Goal: Task Accomplishment & Management: Use online tool/utility

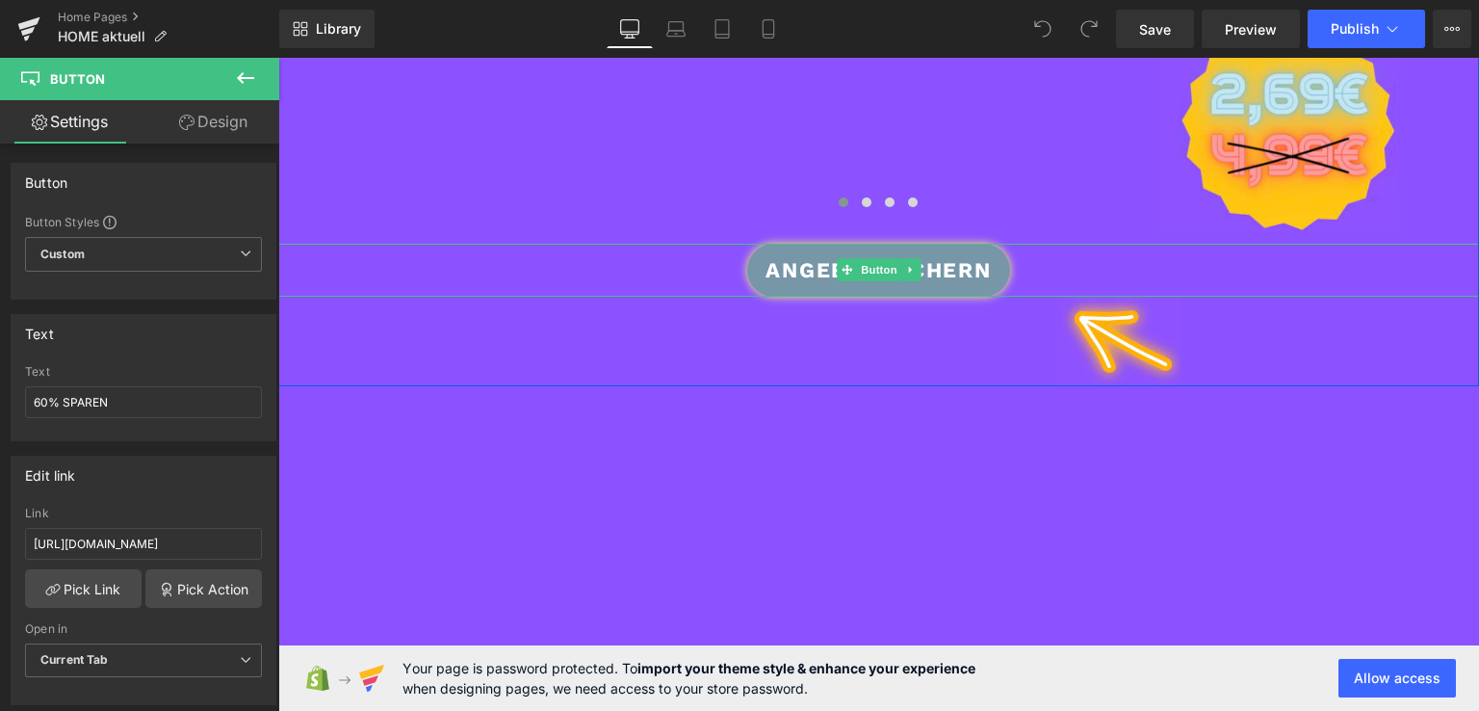
click at [621, 254] on div "ANGEBOT SICHERN" at bounding box center [878, 270] width 1201 height 53
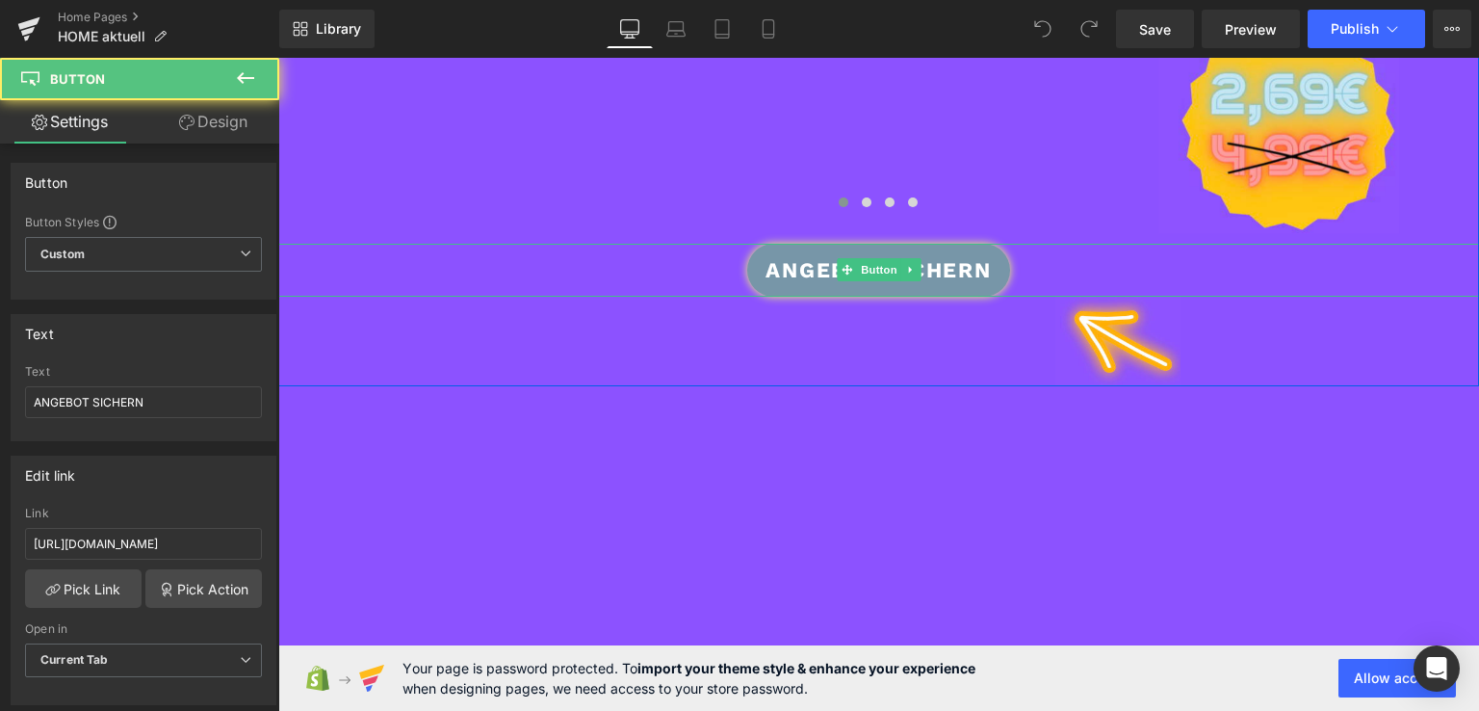
click at [1048, 257] on div "ANGEBOT SICHERN" at bounding box center [878, 270] width 1201 height 53
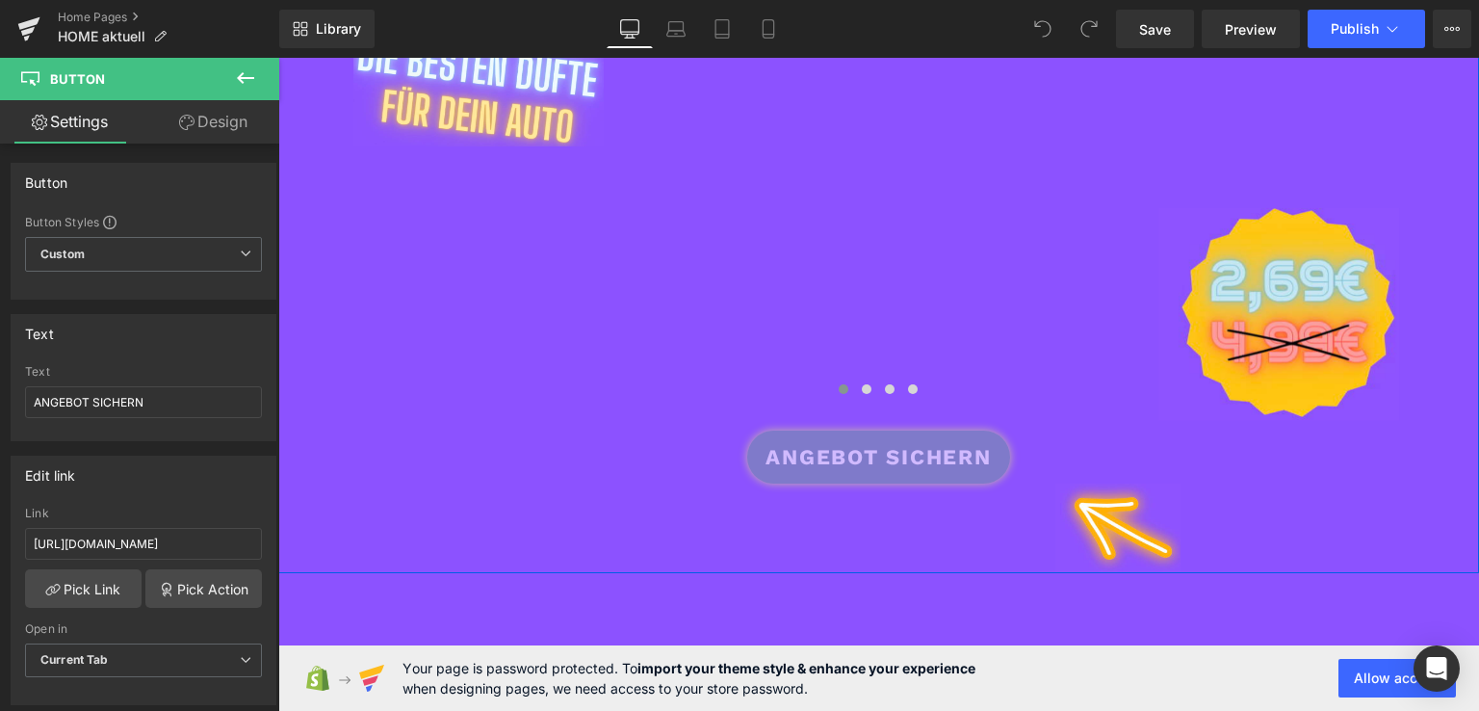
scroll to position [470, 0]
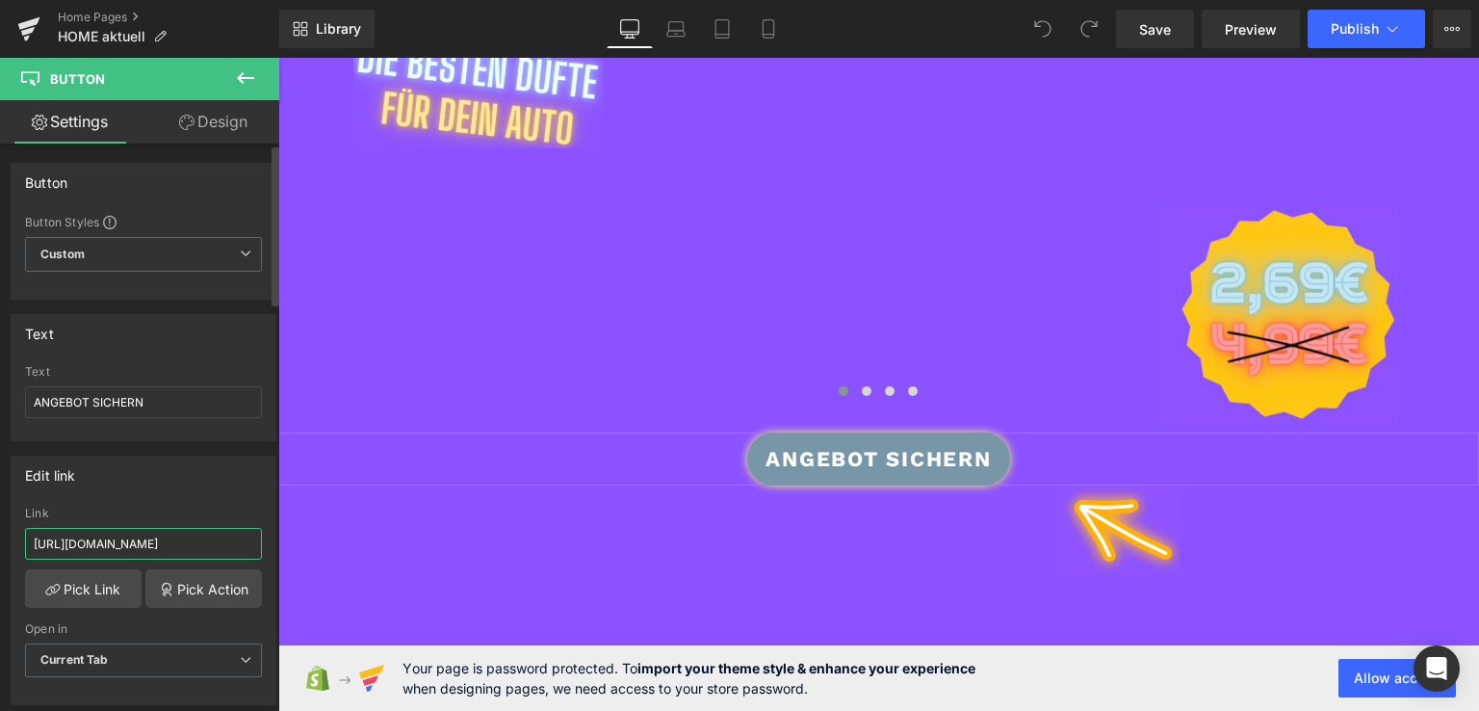
click at [239, 533] on input "[URL][DOMAIN_NAME]" at bounding box center [143, 544] width 237 height 32
click at [195, 590] on link "Pick Action" at bounding box center [203, 588] width 117 height 39
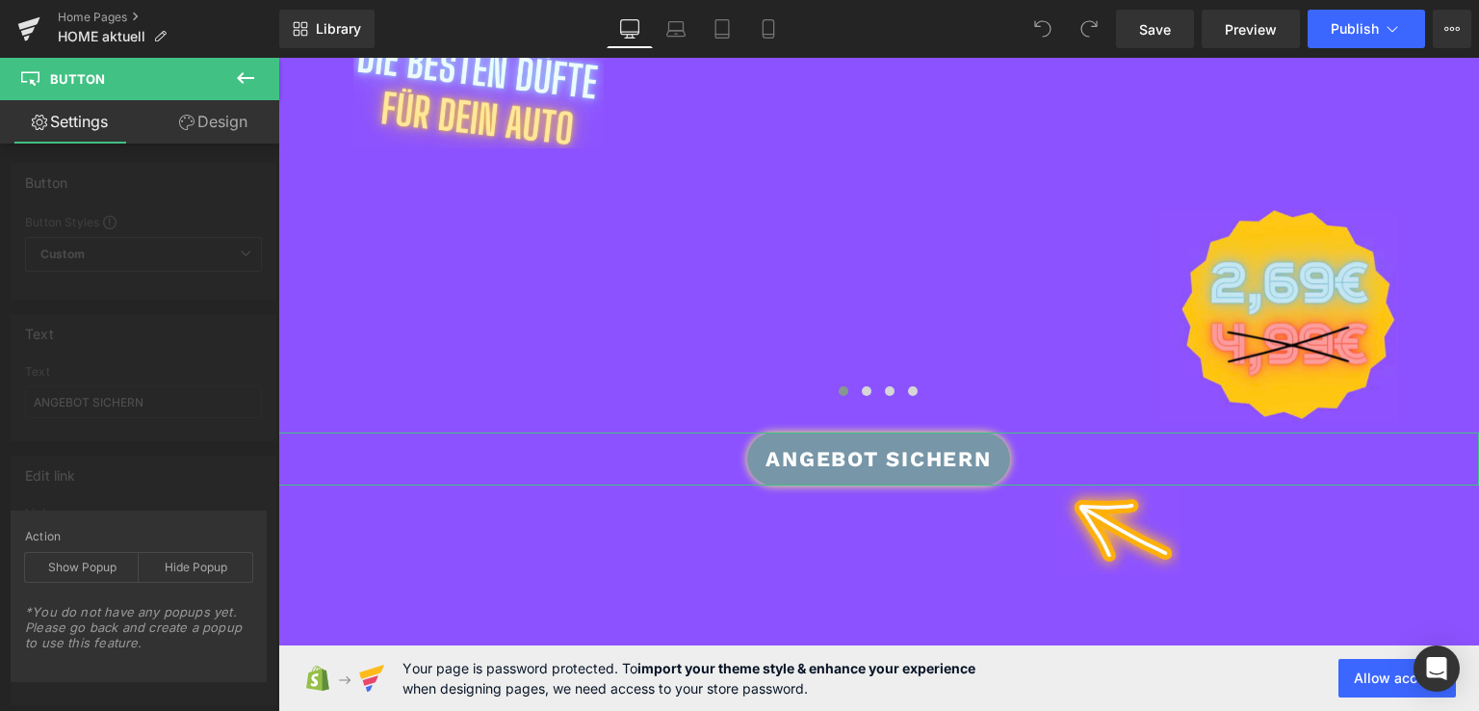
click at [184, 448] on div "Edit link [URL][DOMAIN_NAME] Link [URL][DOMAIN_NAME] Pick Link Pick Action Curr…" at bounding box center [144, 573] width 288 height 264
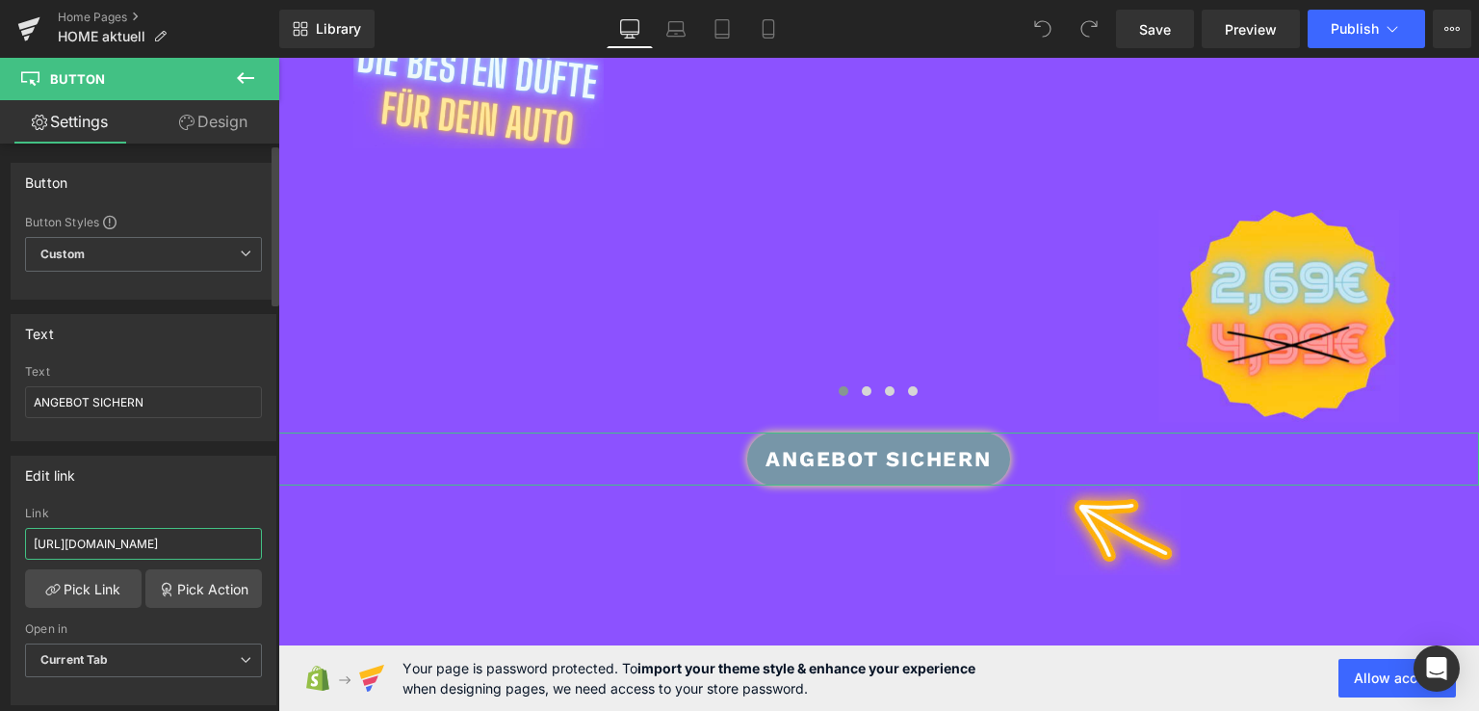
drag, startPoint x: 234, startPoint y: 539, endPoint x: 0, endPoint y: 534, distance: 234.1
click at [0, 534] on div "Edit link [URL][DOMAIN_NAME] Link [URL][DOMAIN_NAME] Pick Link Pick Action Curr…" at bounding box center [144, 573] width 288 height 264
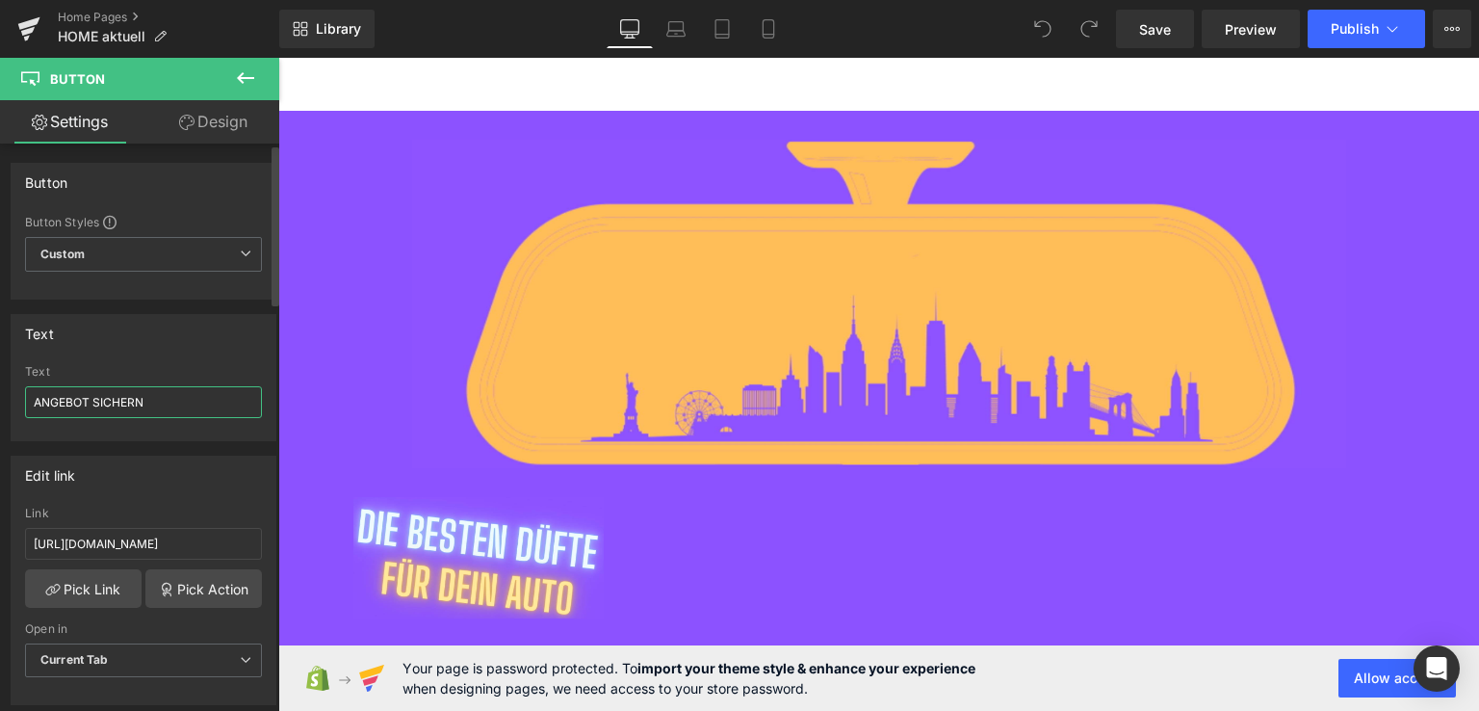
drag, startPoint x: 162, startPoint y: 403, endPoint x: 11, endPoint y: 391, distance: 151.6
click at [12, 391] on div "ANGEBOT SICHERN Text ANGEBOT SICHERN" at bounding box center [144, 402] width 264 height 75
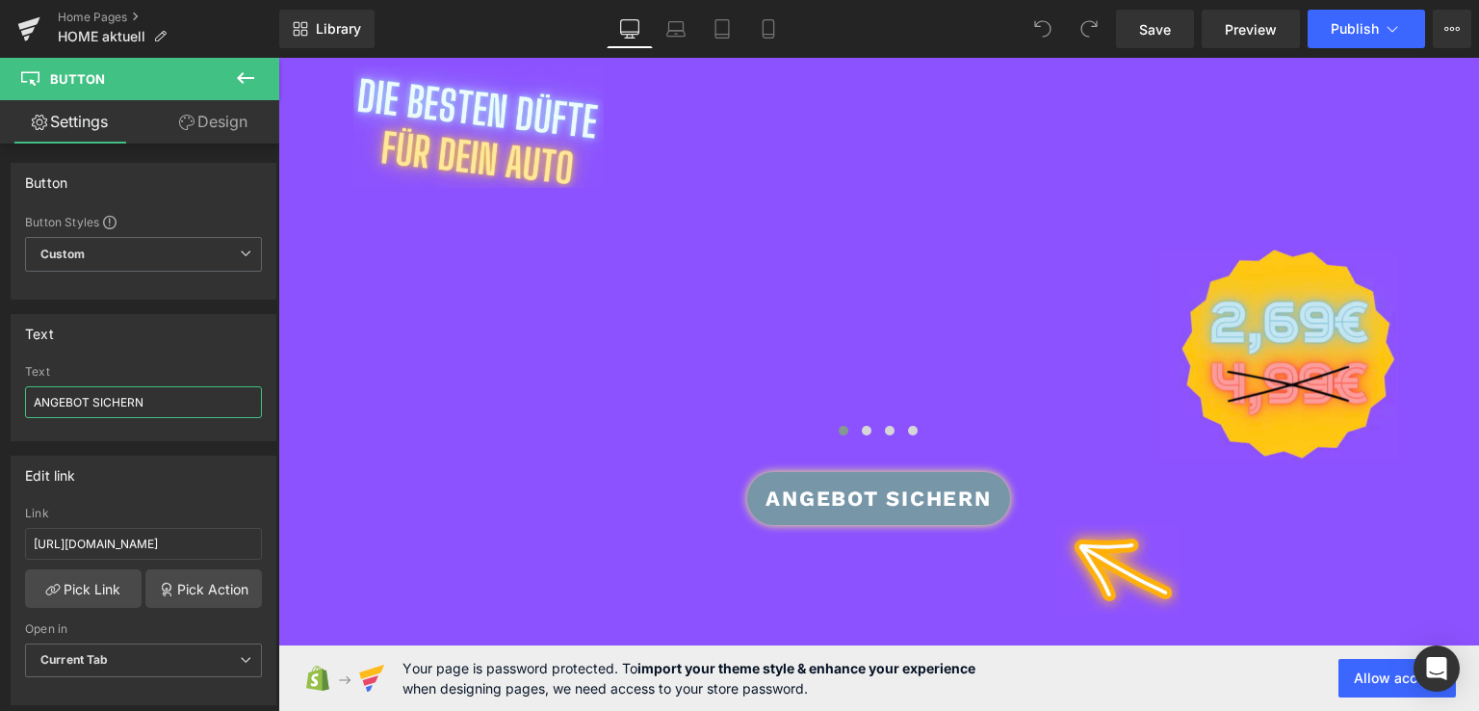
scroll to position [433, 0]
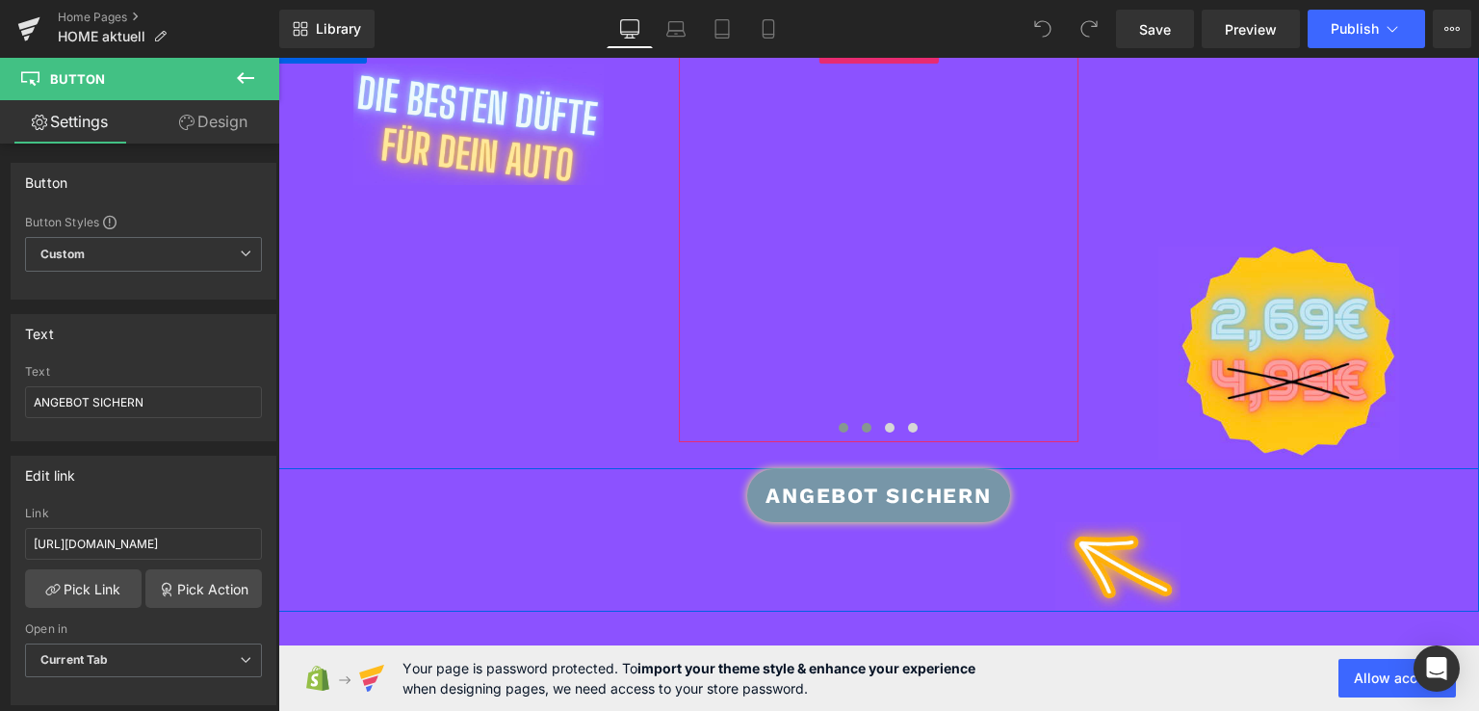
click at [855, 427] on button at bounding box center [866, 427] width 23 height 19
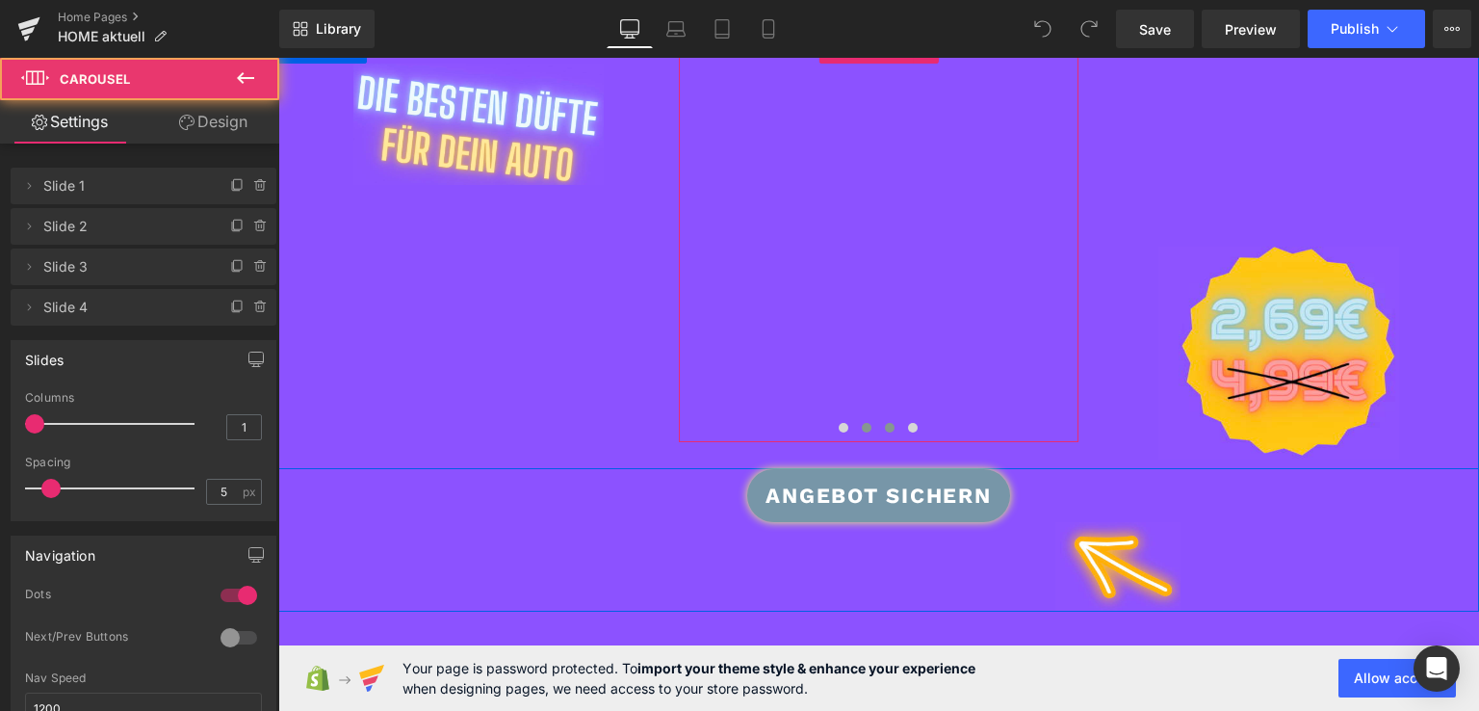
click at [885, 425] on span at bounding box center [890, 428] width 10 height 10
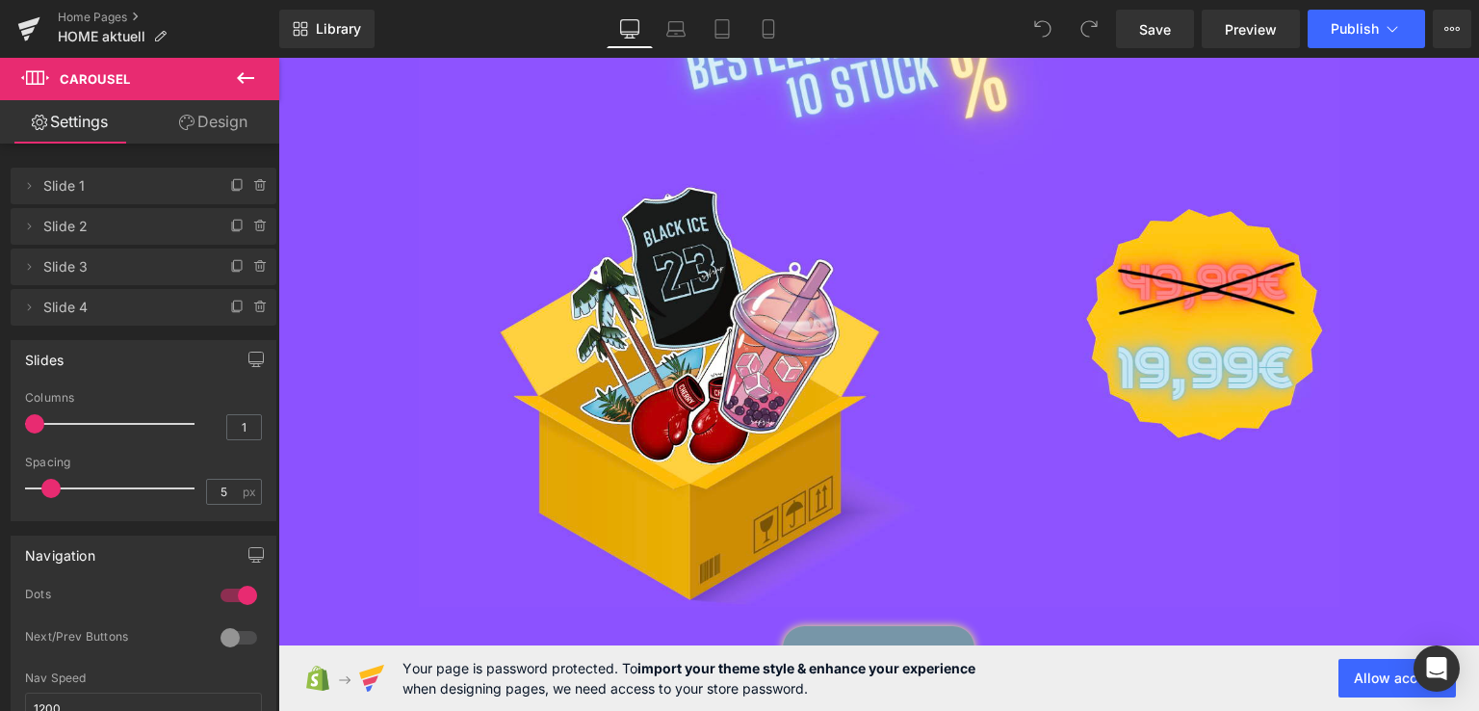
scroll to position [1564, 0]
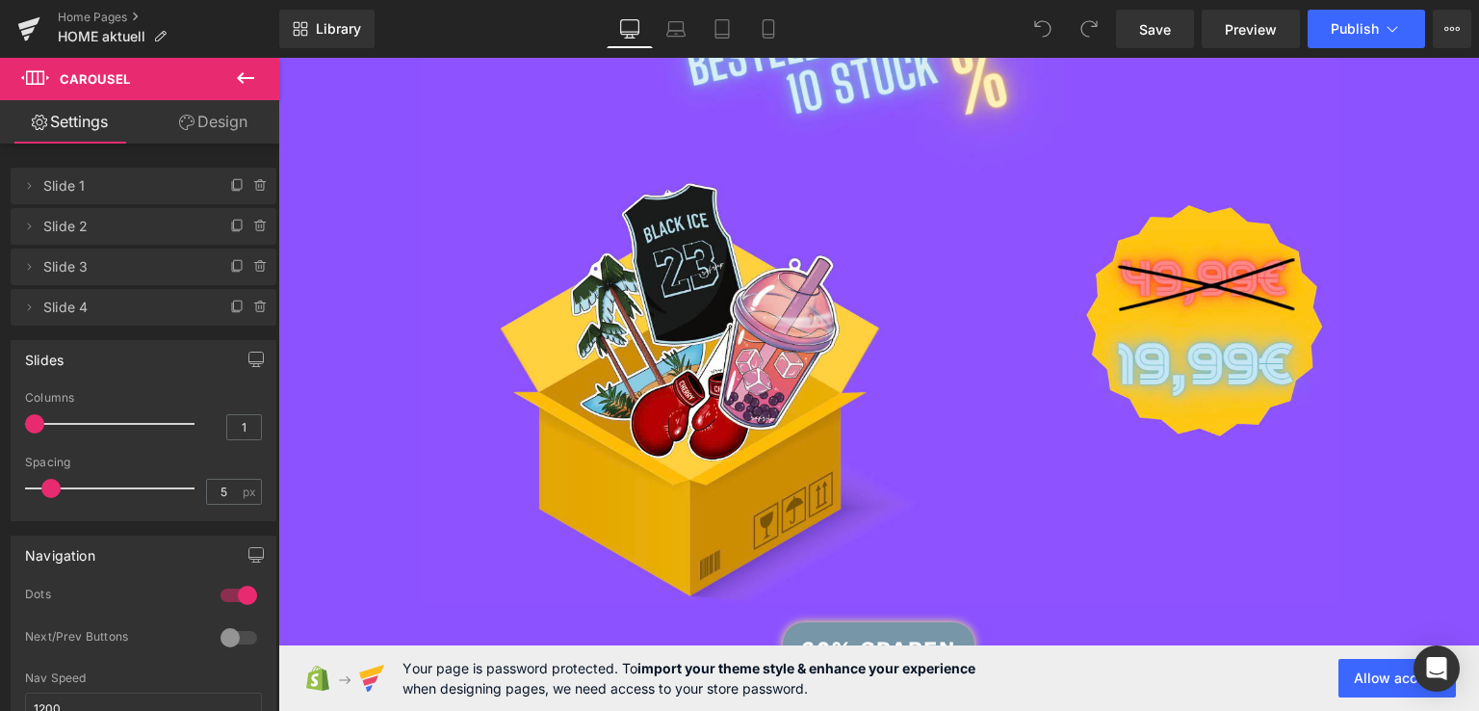
click at [656, 459] on div "Separator Row Row" at bounding box center [878, 268] width 1201 height 670
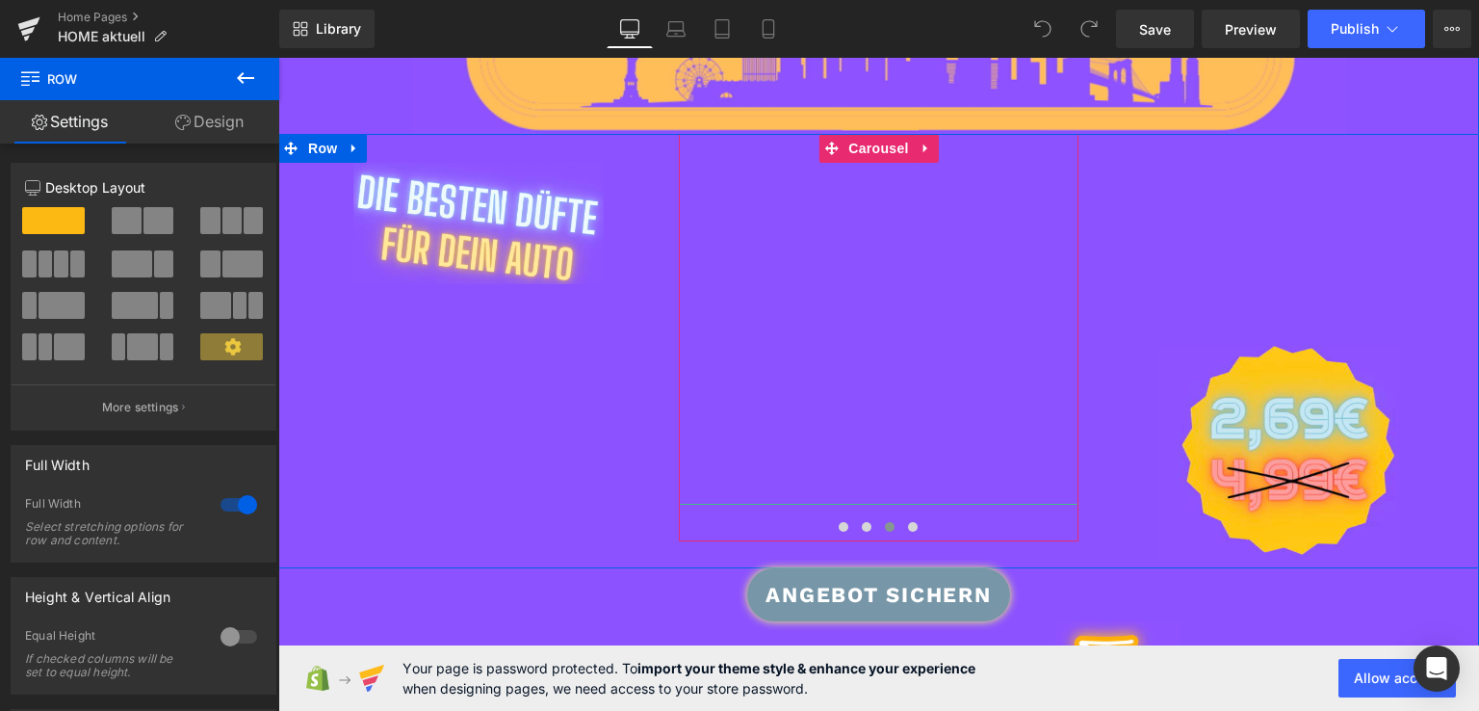
scroll to position [316, 0]
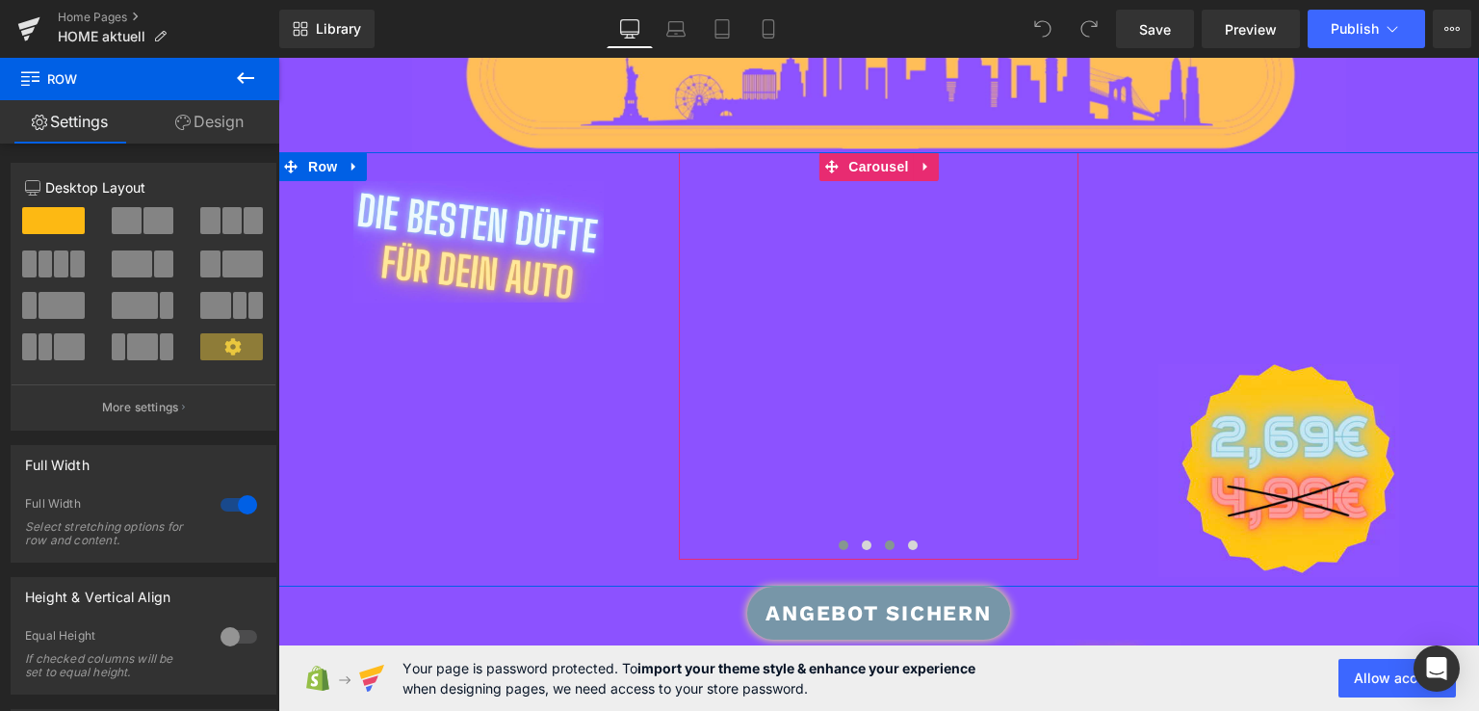
click at [832, 544] on button at bounding box center [843, 544] width 23 height 19
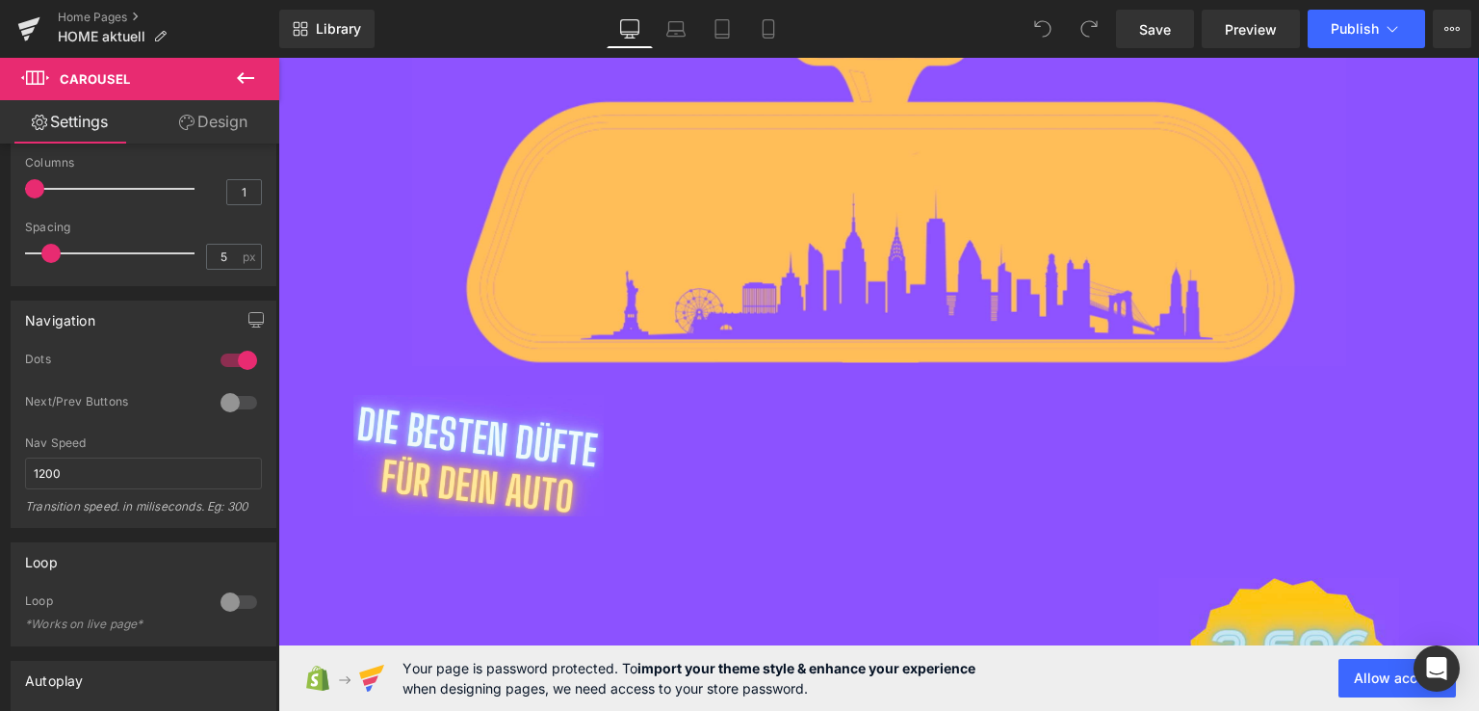
scroll to position [0, 0]
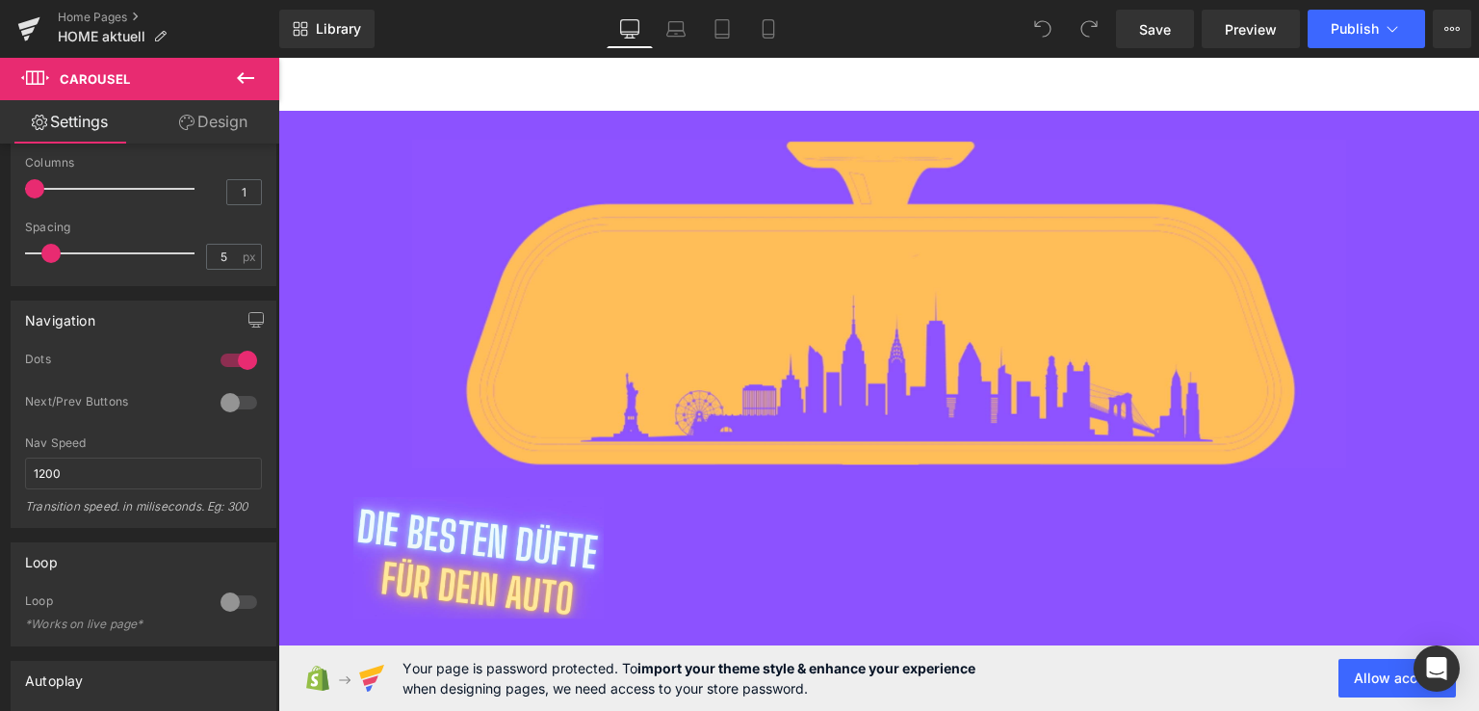
click at [234, 69] on icon at bounding box center [245, 77] width 23 height 23
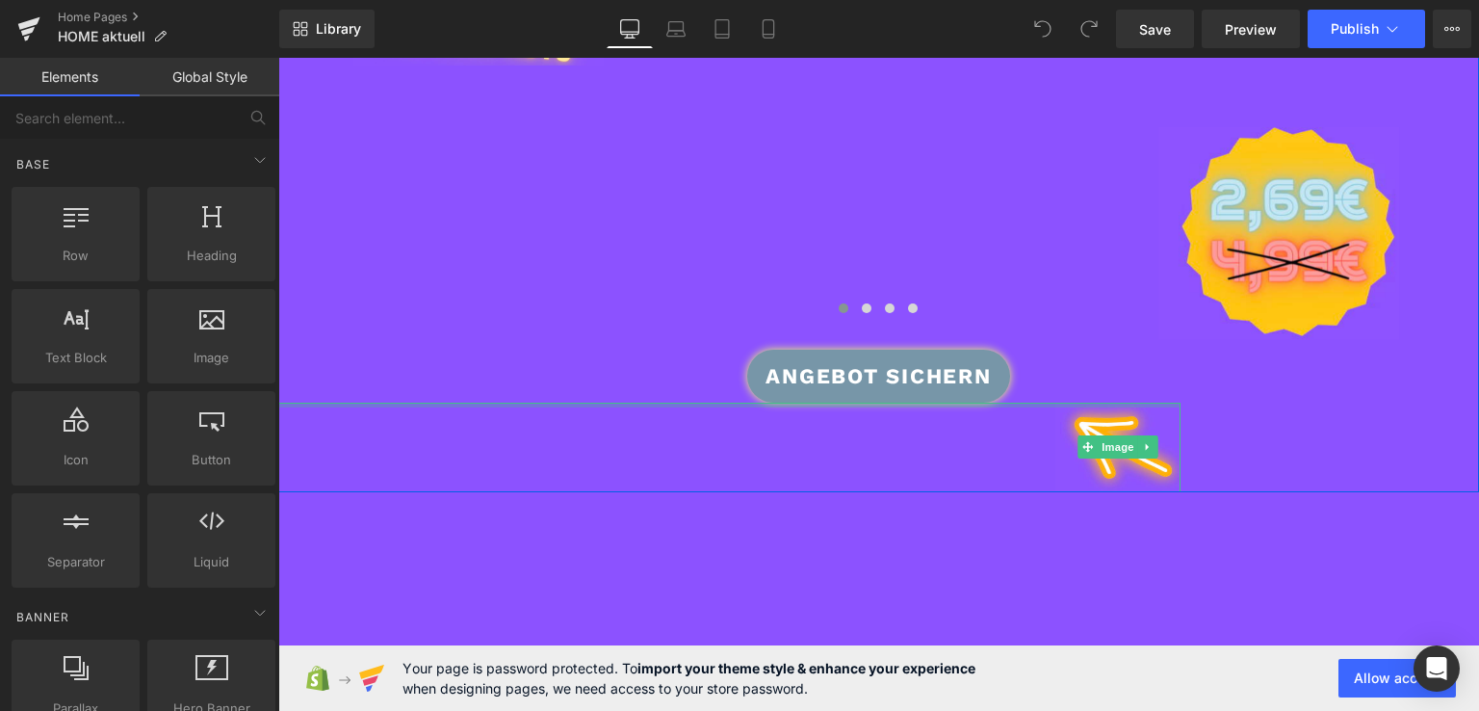
scroll to position [464, 0]
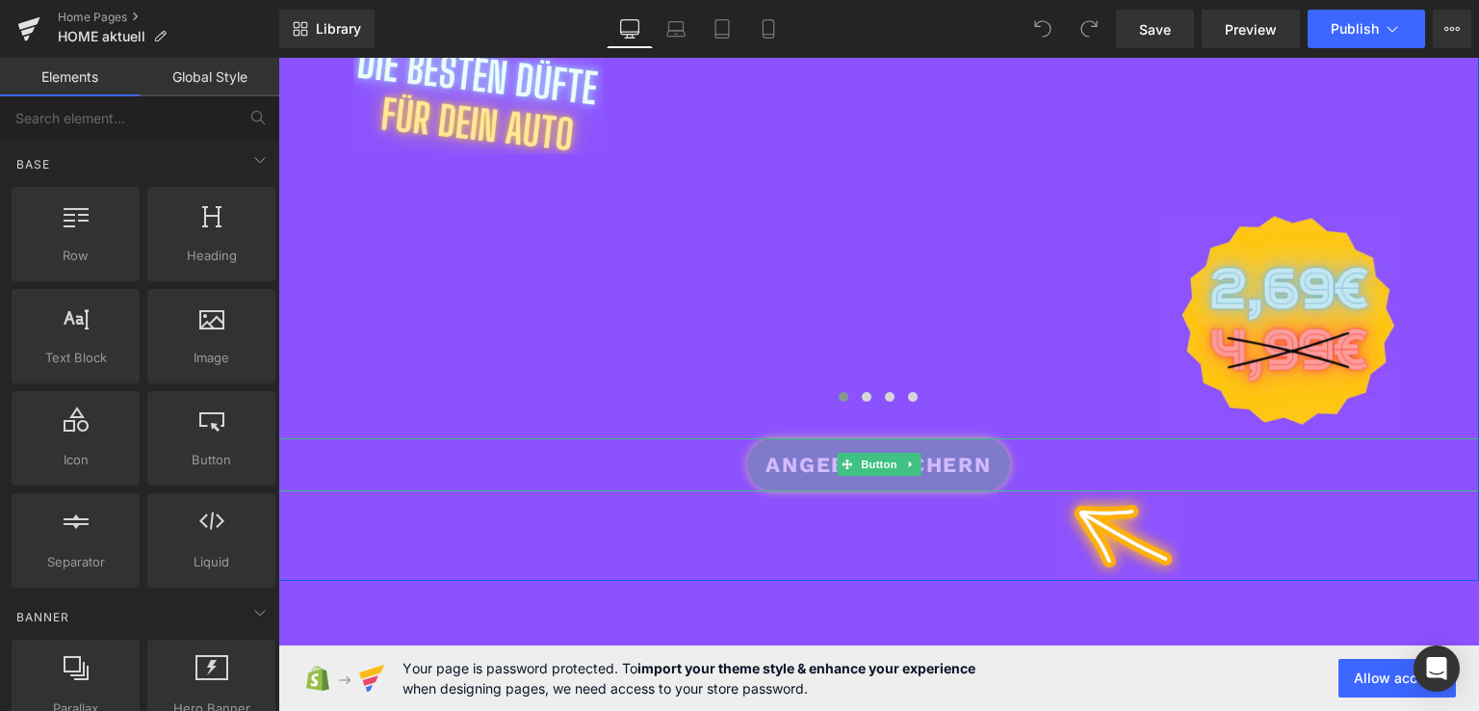
click at [805, 479] on span "ANGEBOT SICHERN" at bounding box center [878, 465] width 225 height 32
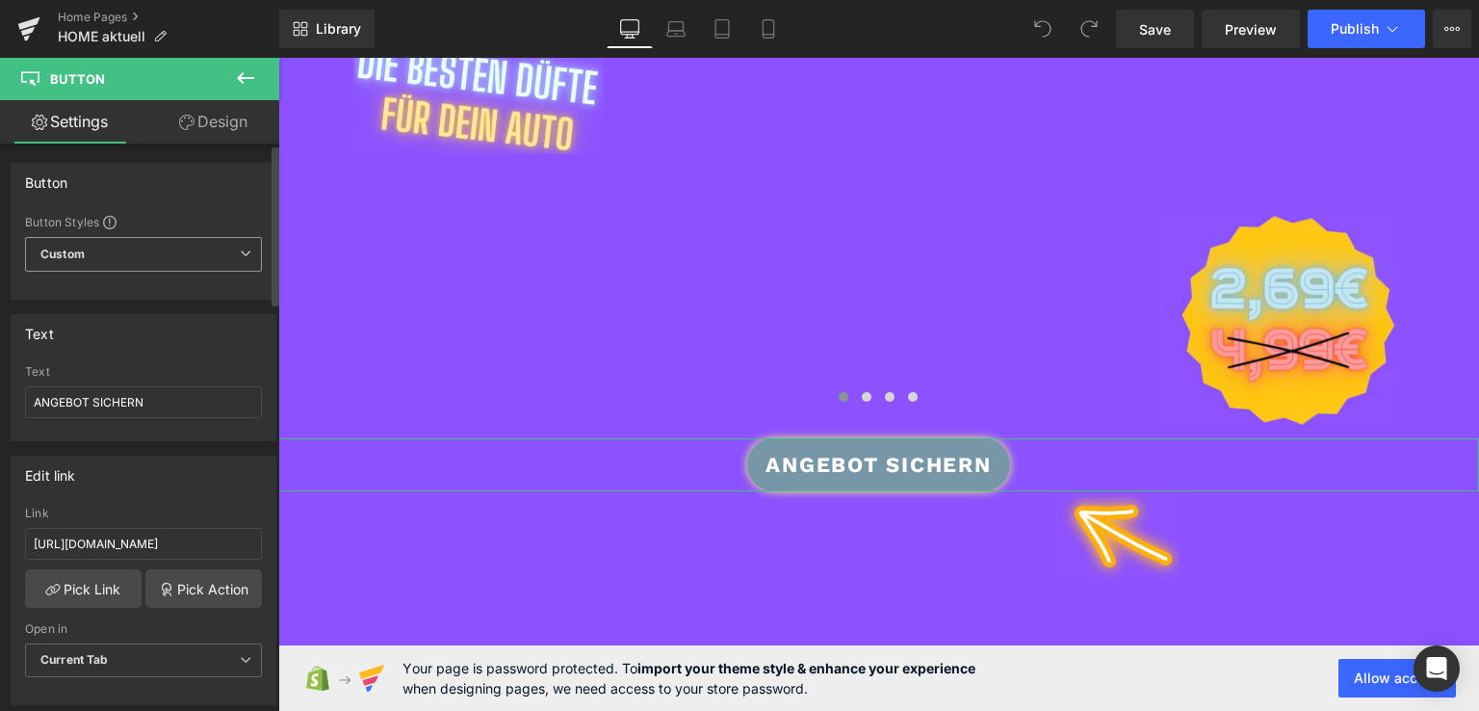
click at [166, 247] on span "Custom Setup Global Style" at bounding box center [143, 254] width 237 height 35
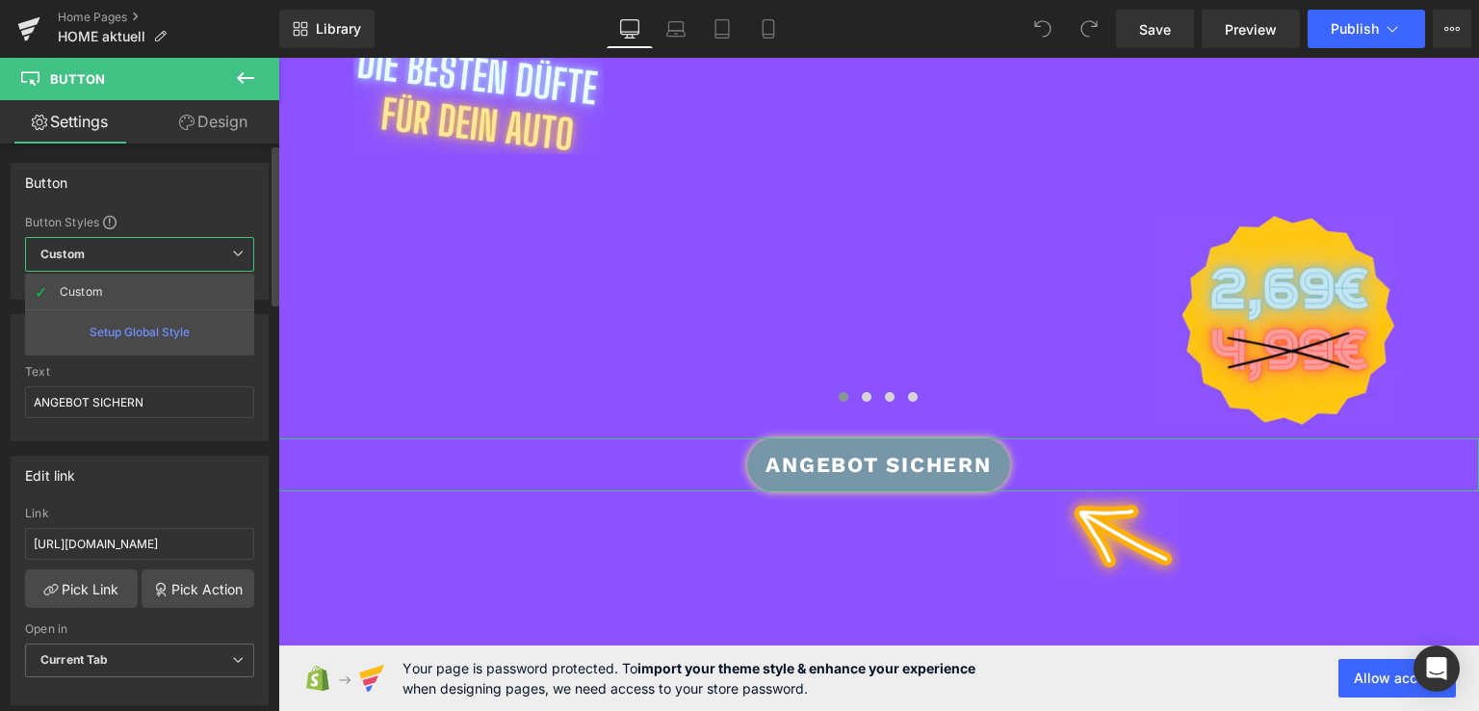
click at [166, 247] on span "Custom Setup Global Style" at bounding box center [139, 254] width 229 height 35
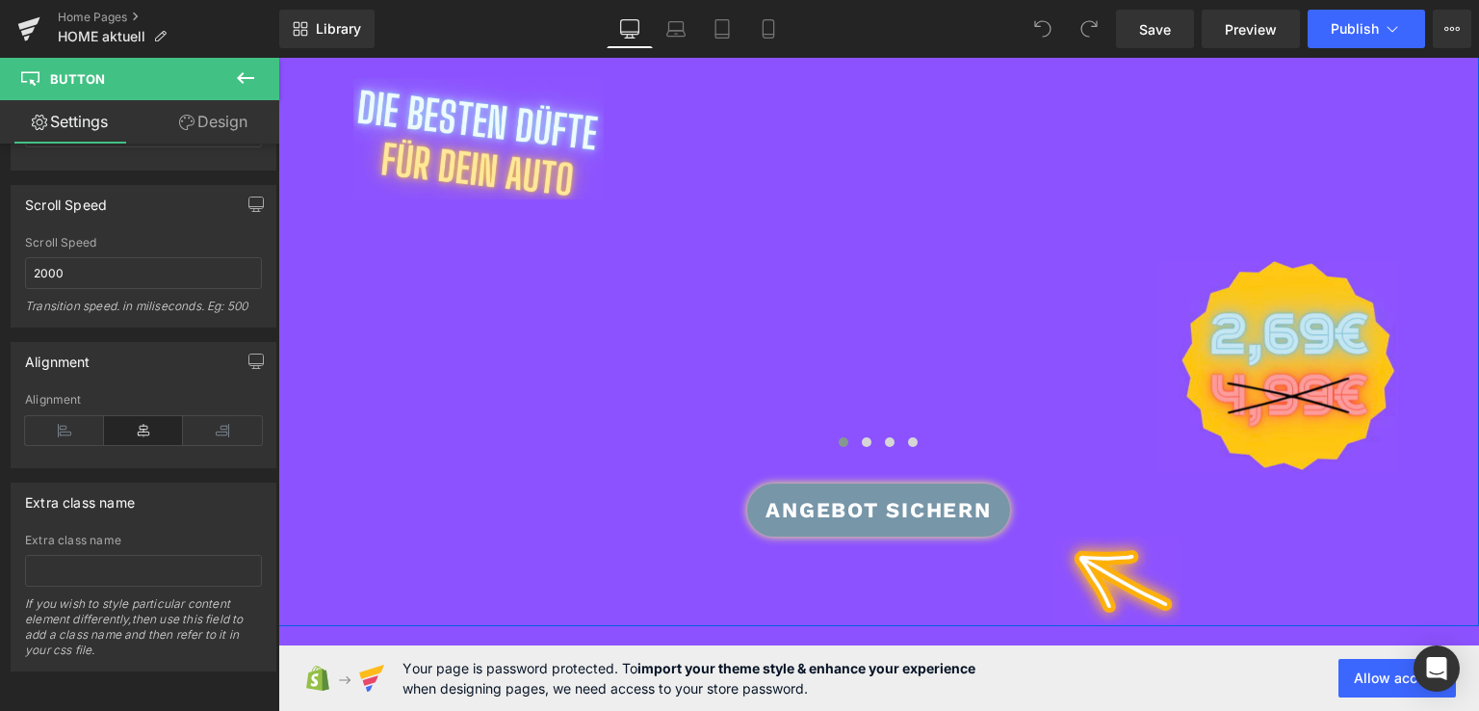
scroll to position [418, 0]
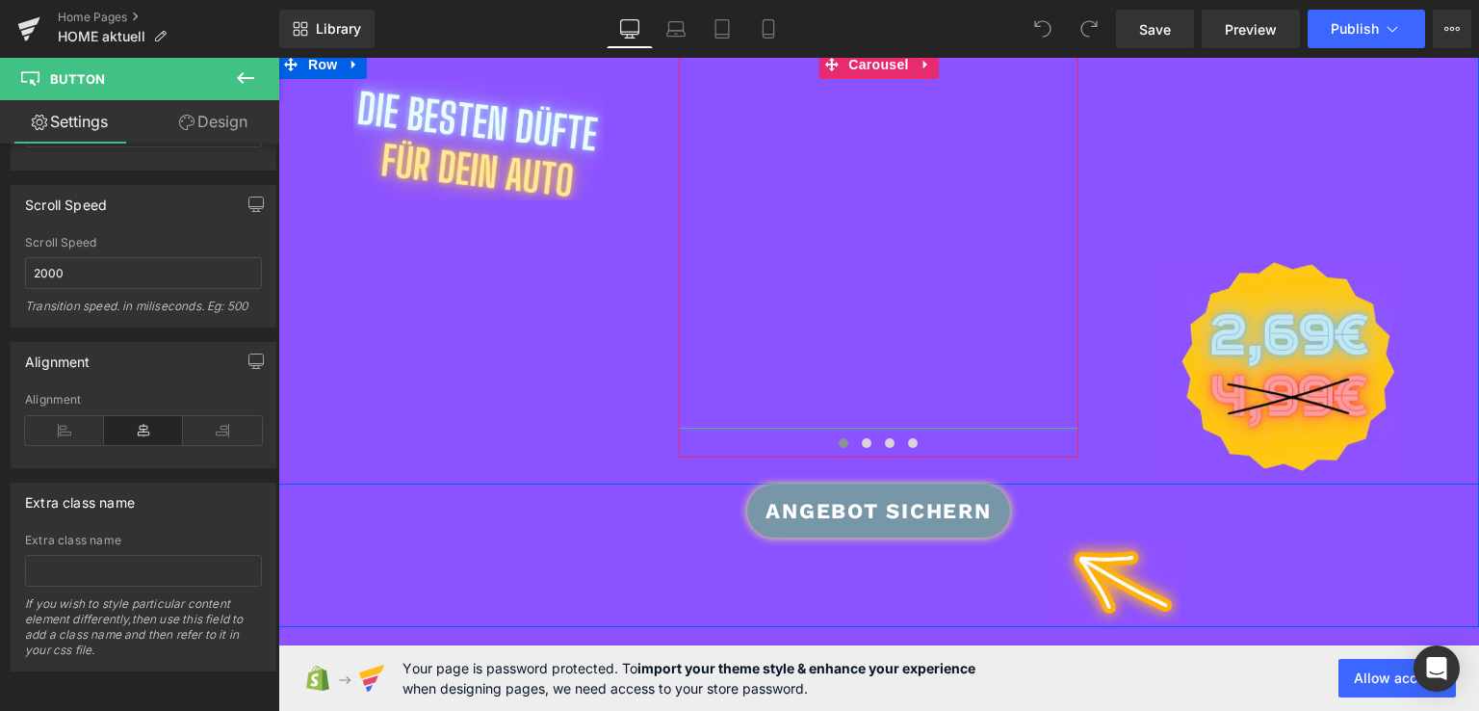
click at [763, 373] on link at bounding box center [1272, 239] width 1186 height 378
